Goal: Use online tool/utility: Utilize a website feature to perform a specific function

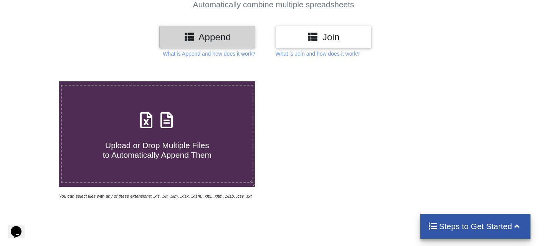
click at [168, 124] on icon at bounding box center [166, 116] width 19 height 16
click at [37, 81] on input "Upload or Drop Multiple Files to Automatically Append Them" at bounding box center [37, 81] width 0 height 0
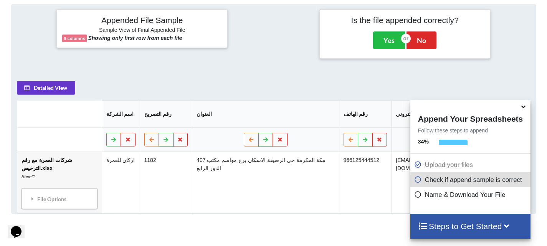
scroll to position [300, 0]
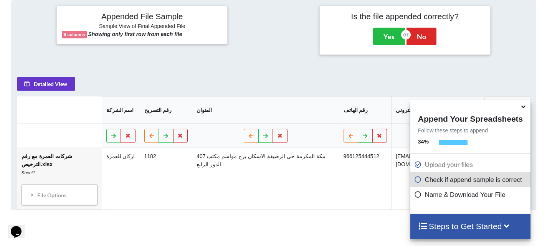
click at [522, 108] on icon at bounding box center [523, 105] width 8 height 7
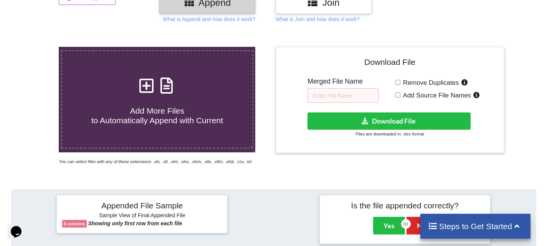
scroll to position [109, 0]
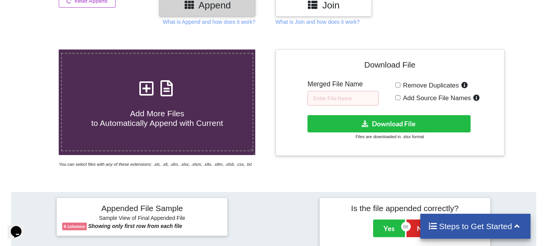
click at [198, 114] on h4 "Add More Files to Automatically Append with Current" at bounding box center [157, 113] width 191 height 29
click at [37, 49] on input "Add More Files to Automatically Append with Current" at bounding box center [37, 49] width 0 height 0
type input "C:\fakepath\شركات ووكالات العمرة 1446.xlsx"
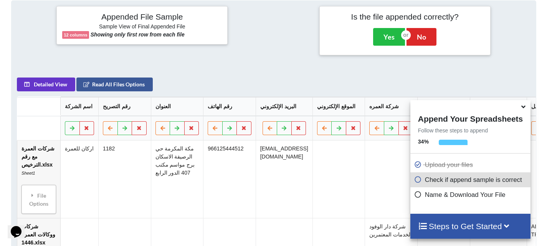
scroll to position [300, 0]
click at [523, 107] on icon at bounding box center [523, 105] width 8 height 7
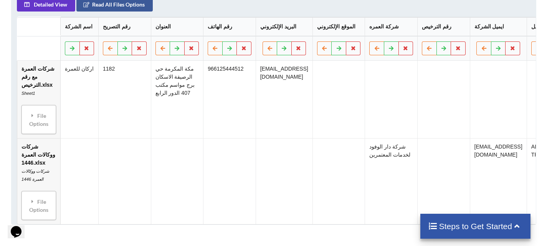
scroll to position [377, 0]
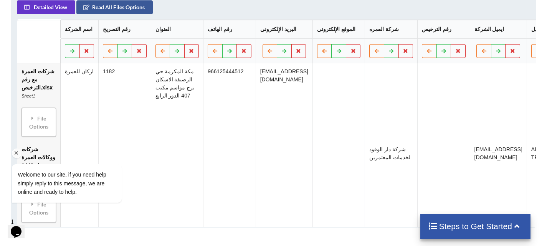
click at [32, 119] on div "Welcome to our site, if you need help simply reply to this message, we are onli…" at bounding box center [77, 151] width 138 height 117
click at [52, 123] on div "Welcome to our site, if you need help simply reply to this message, we are onli…" at bounding box center [77, 151] width 138 height 117
click at [16, 153] on icon "Chat attention grabber" at bounding box center [16, 153] width 7 height 7
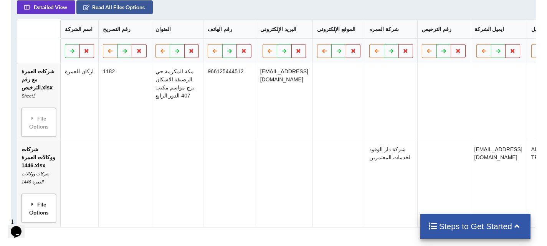
click at [43, 210] on div "File Options" at bounding box center [38, 208] width 30 height 24
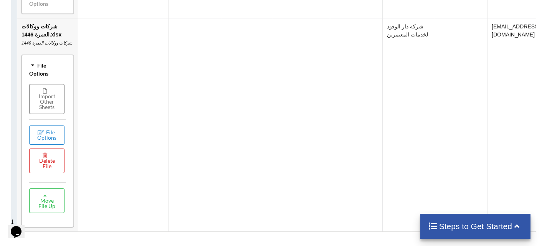
scroll to position [492, 0]
click at [33, 67] on icon at bounding box center [32, 64] width 5 height 7
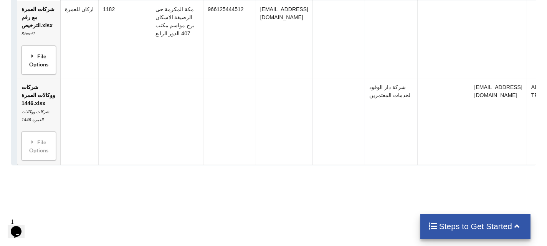
scroll to position [424, 0]
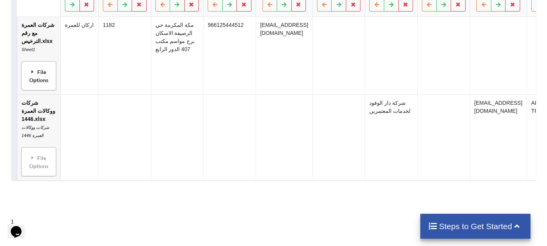
click at [32, 73] on icon at bounding box center [32, 71] width 7 height 5
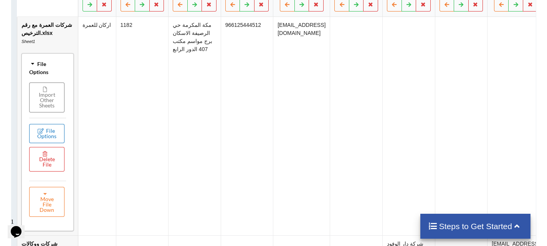
click at [50, 135] on button "File Options" at bounding box center [46, 133] width 35 height 19
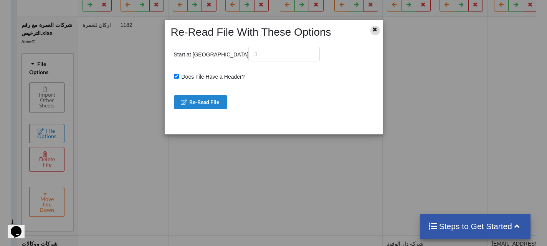
click at [374, 29] on icon at bounding box center [374, 28] width 7 height 5
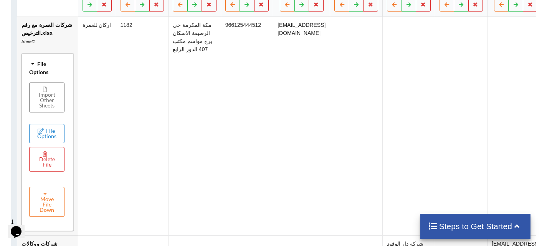
click at [32, 65] on icon at bounding box center [32, 63] width 5 height 7
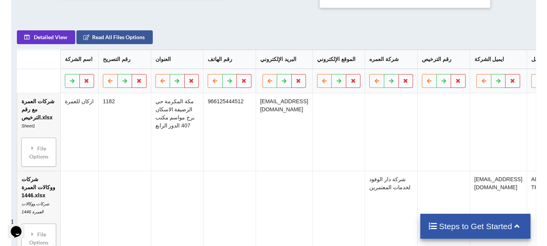
scroll to position [347, 0]
drag, startPoint x: 362, startPoint y: 25, endPoint x: 422, endPoint y: 24, distance: 60.2
click at [422, 24] on div "Appended File Sample Sample View of Final Appended File 12 columns Showing only…" at bounding box center [273, 106] width 525 height 304
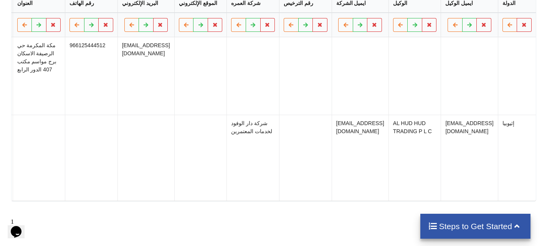
scroll to position [424, 0]
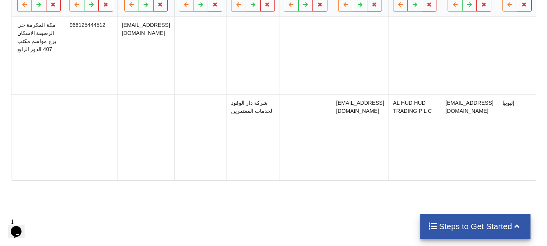
click at [473, 226] on h4 "Steps to Get Started" at bounding box center [475, 226] width 95 height 10
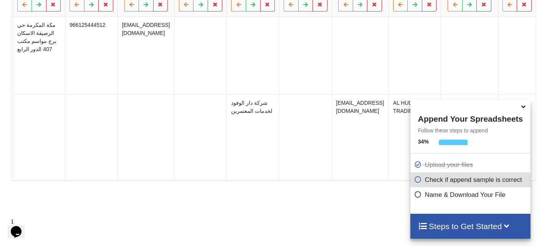
click at [417, 179] on icon at bounding box center [418, 178] width 8 height 7
click at [415, 196] on icon at bounding box center [418, 193] width 8 height 7
click at [506, 225] on icon at bounding box center [506, 225] width 10 height 8
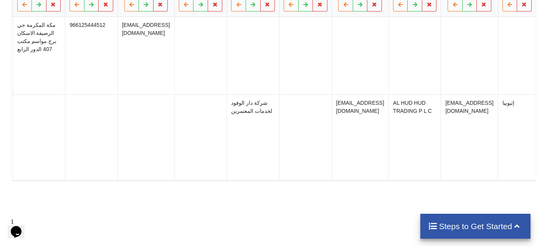
click at [490, 227] on h4 "Steps to Get Started" at bounding box center [475, 226] width 95 height 10
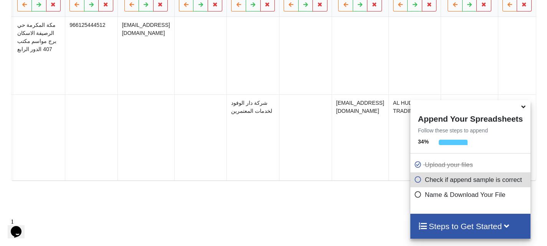
click at [490, 226] on h4 "Steps to Get Started" at bounding box center [470, 226] width 105 height 10
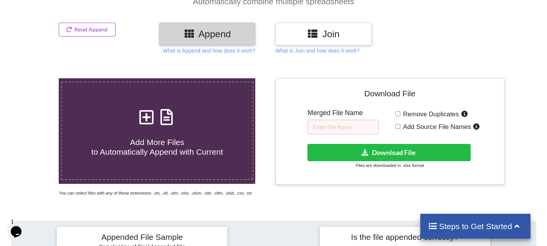
scroll to position [78, 0]
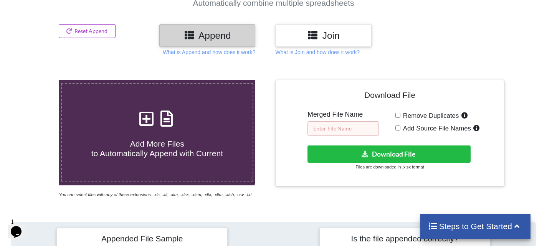
click at [341, 130] on input "text" at bounding box center [342, 128] width 71 height 15
type input "]"
type input "ا"
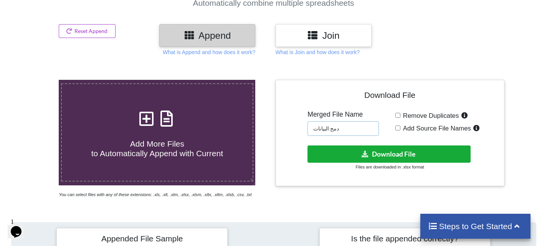
type input "دمج البيانات"
click at [391, 152] on button "Download File" at bounding box center [388, 153] width 163 height 17
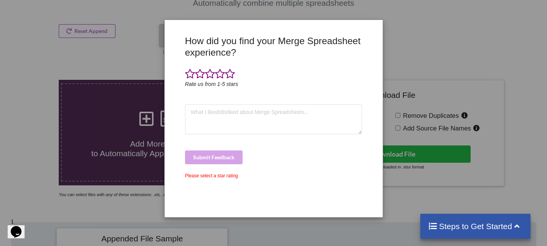
click at [399, 55] on div "How did you find your Merge Spreadsheet experience? Rate us from 1-5 stars Subm…" at bounding box center [273, 123] width 547 height 246
click at [434, 11] on div "How did you find your Merge Spreadsheet experience? Rate us from 1-5 stars Subm…" at bounding box center [273, 123] width 547 height 246
